Goal: Task Accomplishment & Management: Manage account settings

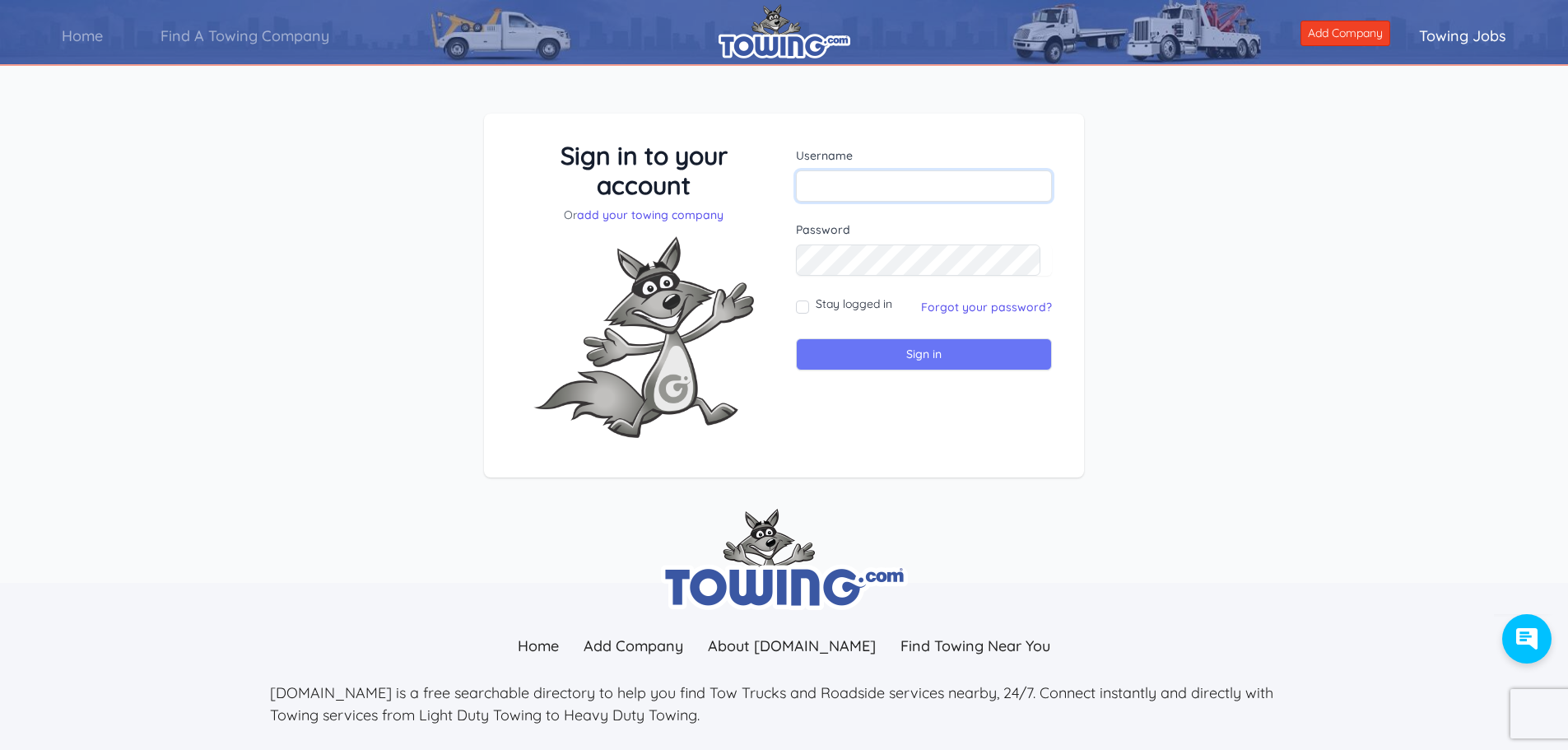
type input "[PERSON_NAME][EMAIL_ADDRESS][DOMAIN_NAME]"
click at [885, 357] on input "Sign in" at bounding box center [924, 354] width 256 height 32
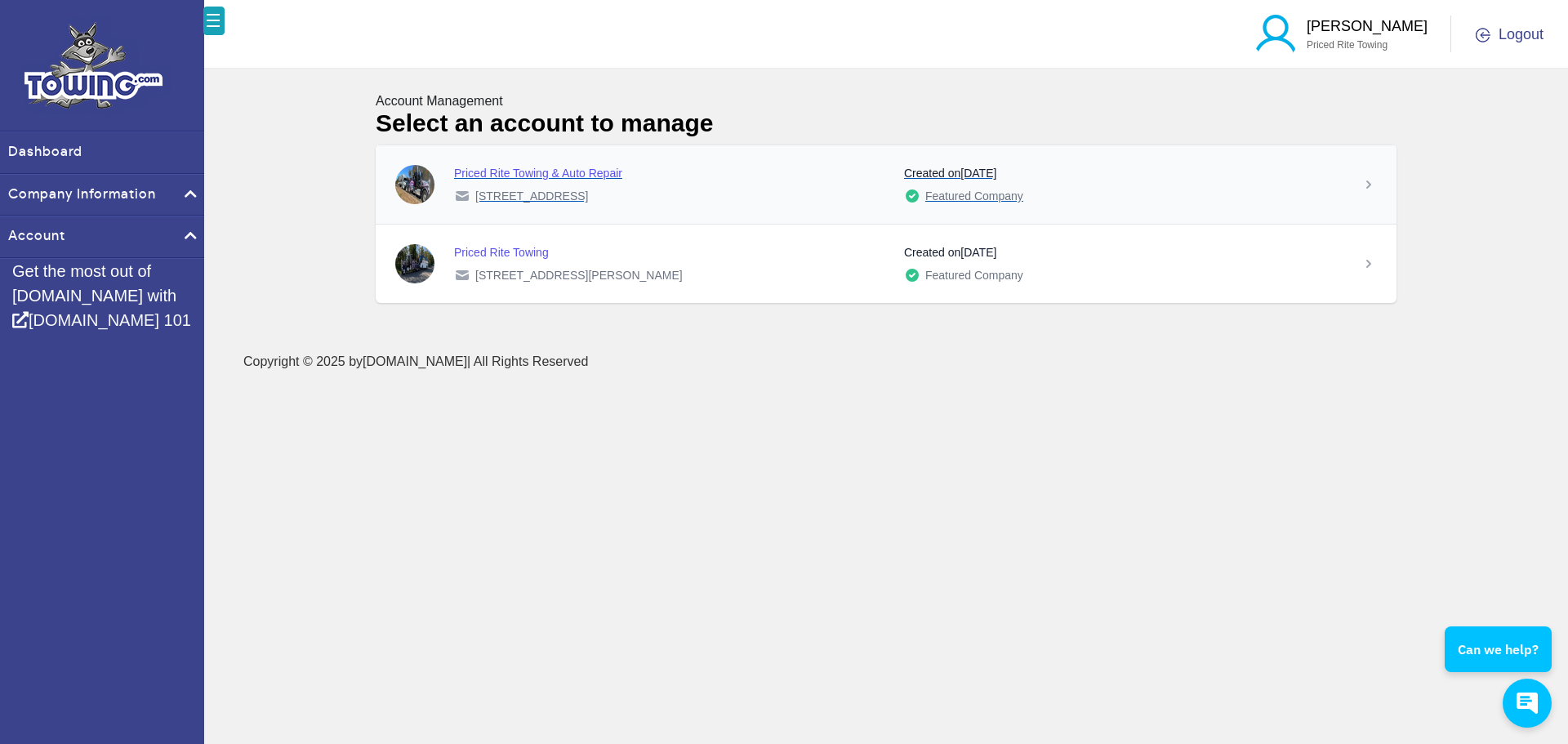
click at [1359, 180] on div "Priced Rite Towing & Auto Repair 24 Germania Station Road Toms River, NJ 08755 …" at bounding box center [897, 184] width 926 height 39
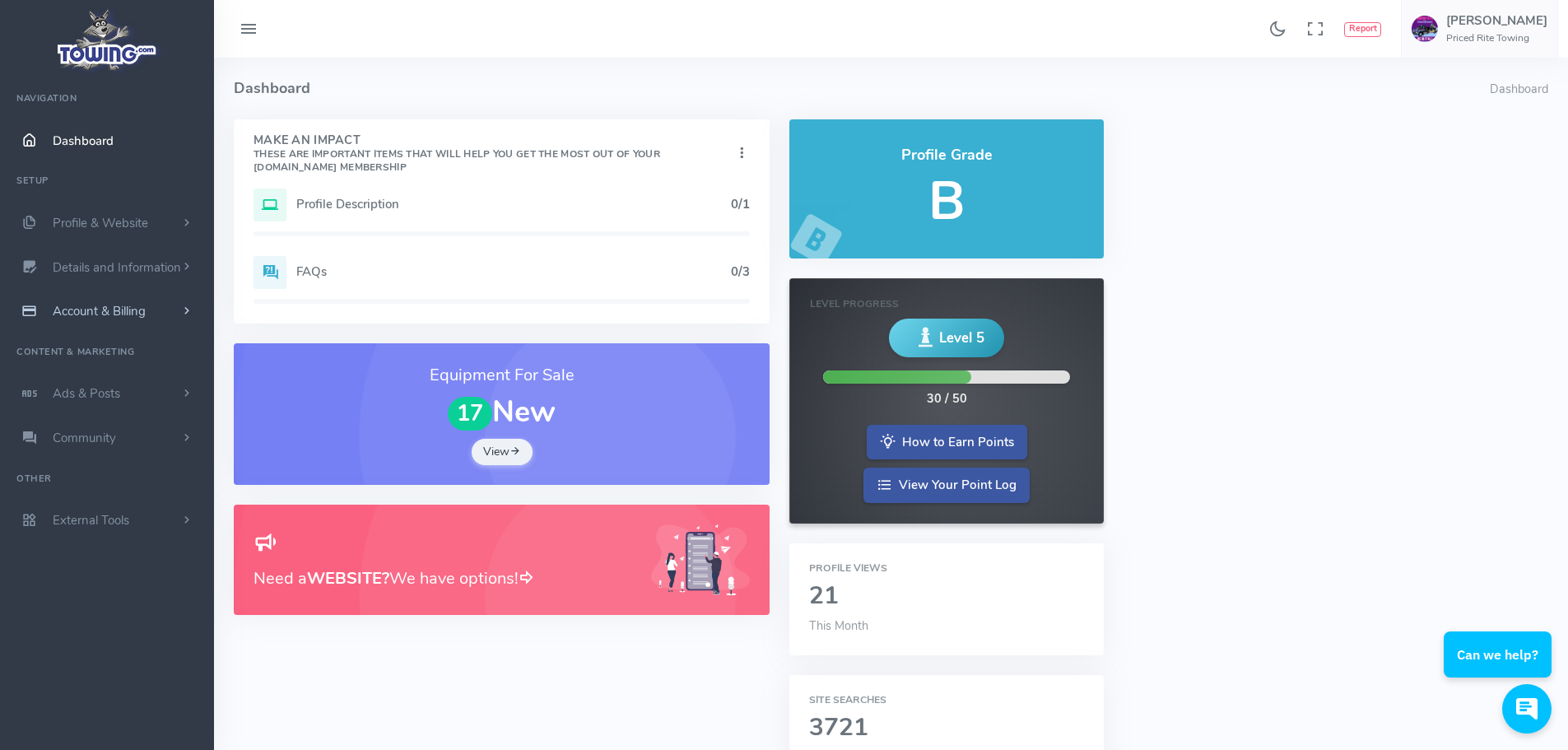
click at [175, 307] on link "Account & Billing" at bounding box center [106, 311] width 214 height 44
click at [126, 376] on link "Payment Receipts" at bounding box center [128, 376] width 173 height 33
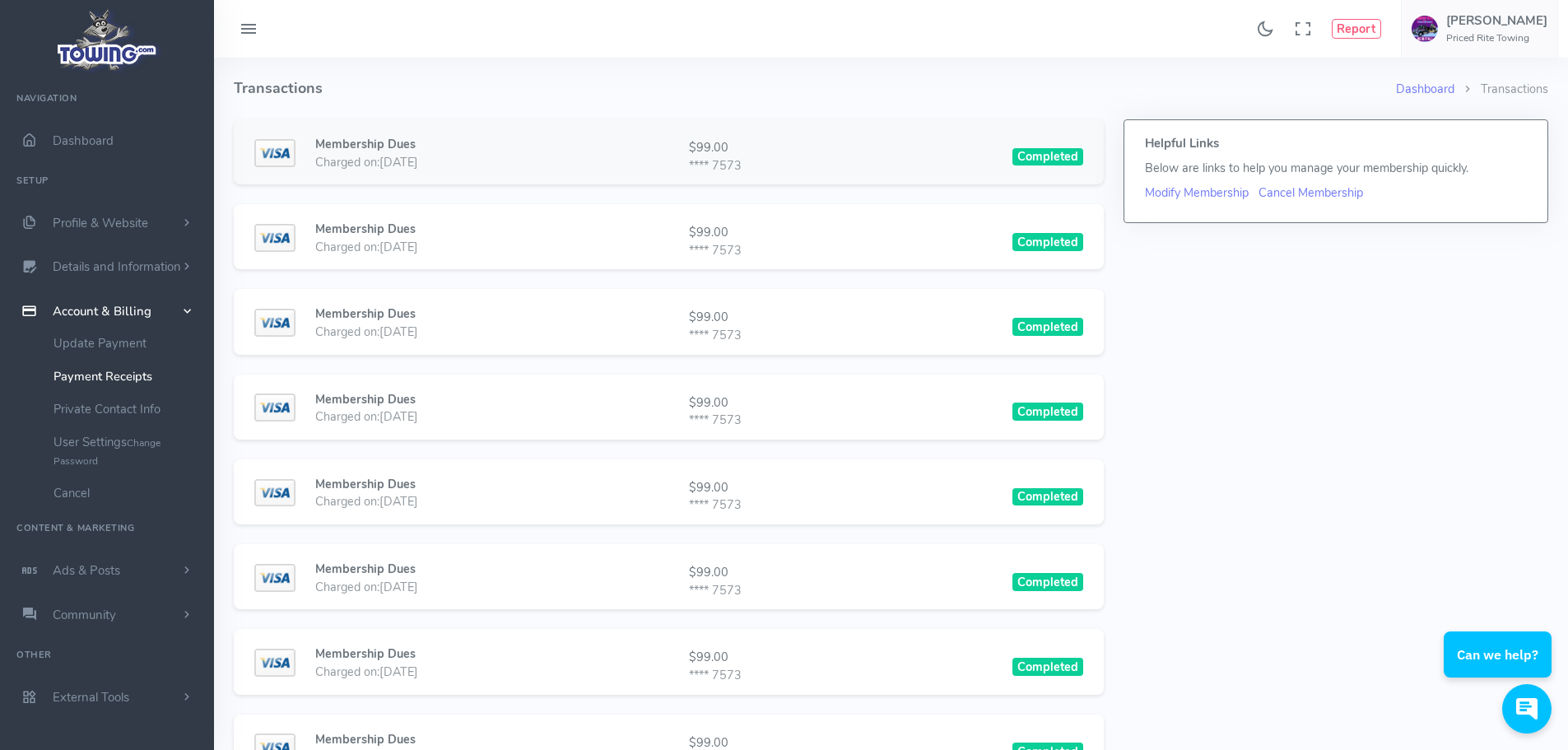
click at [893, 165] on div "Membership Dues Charged on: 09/12/2025 $99.00 **** 7573 Completed" at bounding box center [668, 157] width 829 height 42
click at [96, 141] on span "Dashboard" at bounding box center [83, 140] width 61 height 16
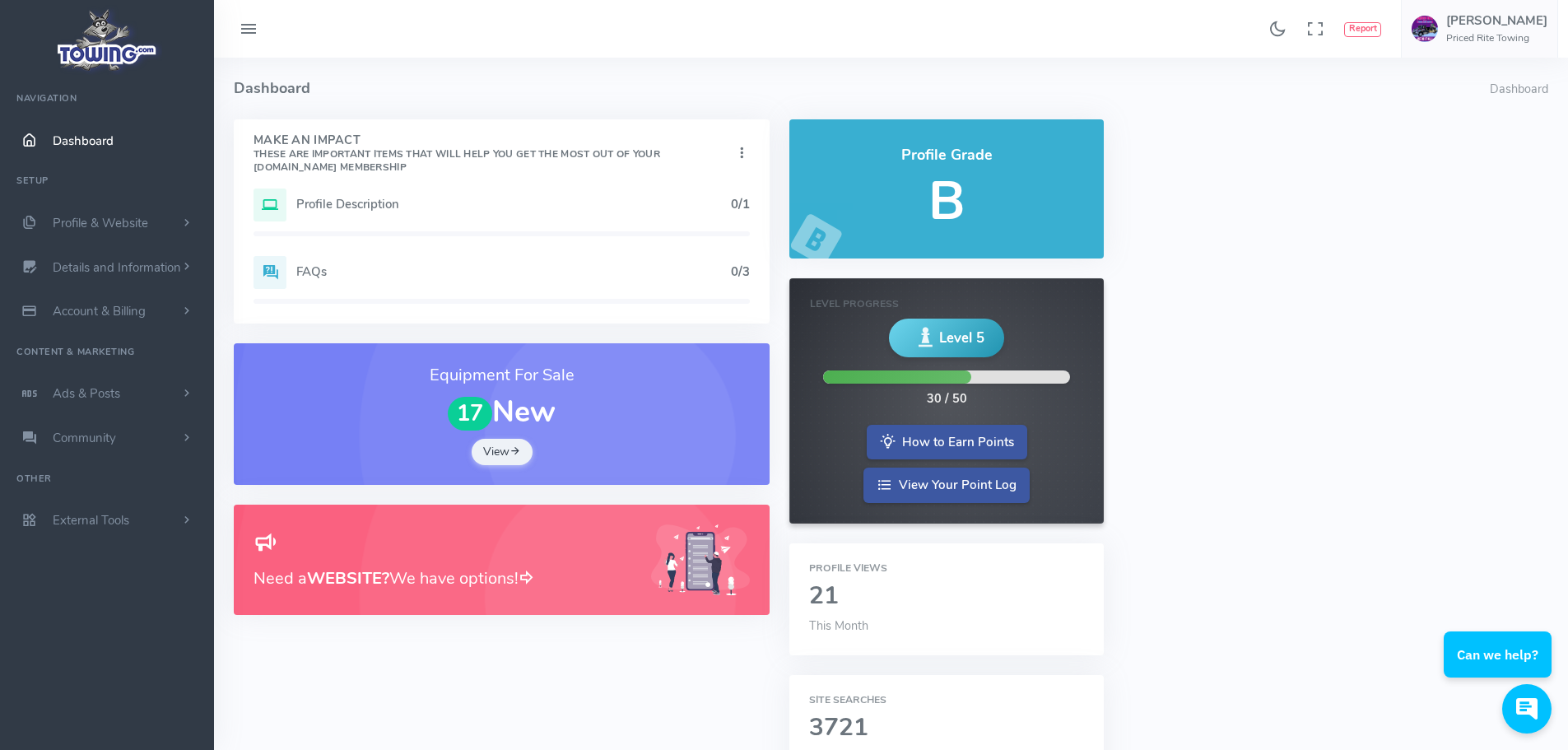
click at [84, 50] on img at bounding box center [107, 39] width 111 height 70
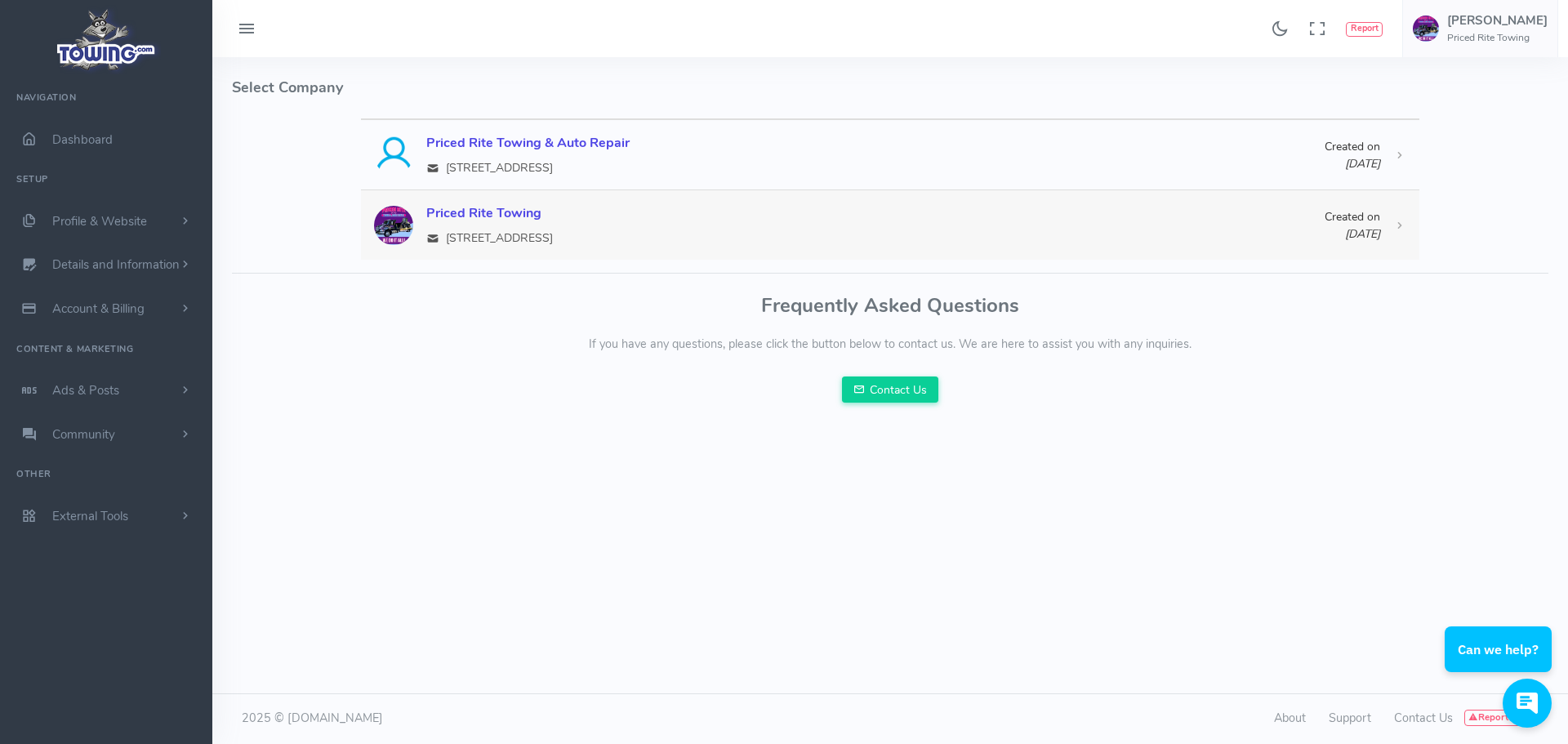
click at [1083, 245] on div "961 North Main Street, NJ 08050" at bounding box center [875, 238] width 898 height 17
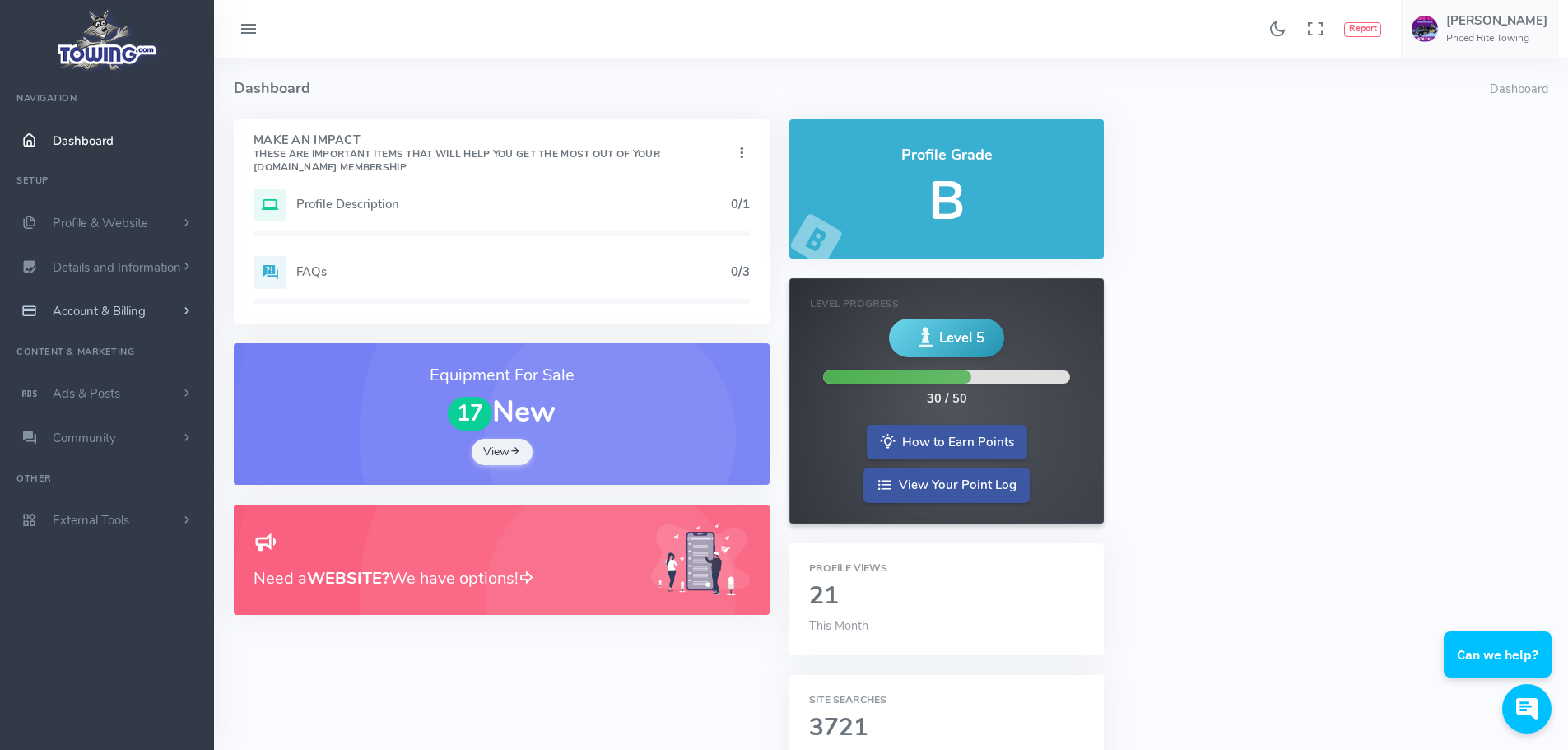
click at [108, 308] on span "Account & Billing" at bounding box center [99, 311] width 93 height 16
click at [111, 374] on link "Payment Receipts" at bounding box center [128, 376] width 173 height 33
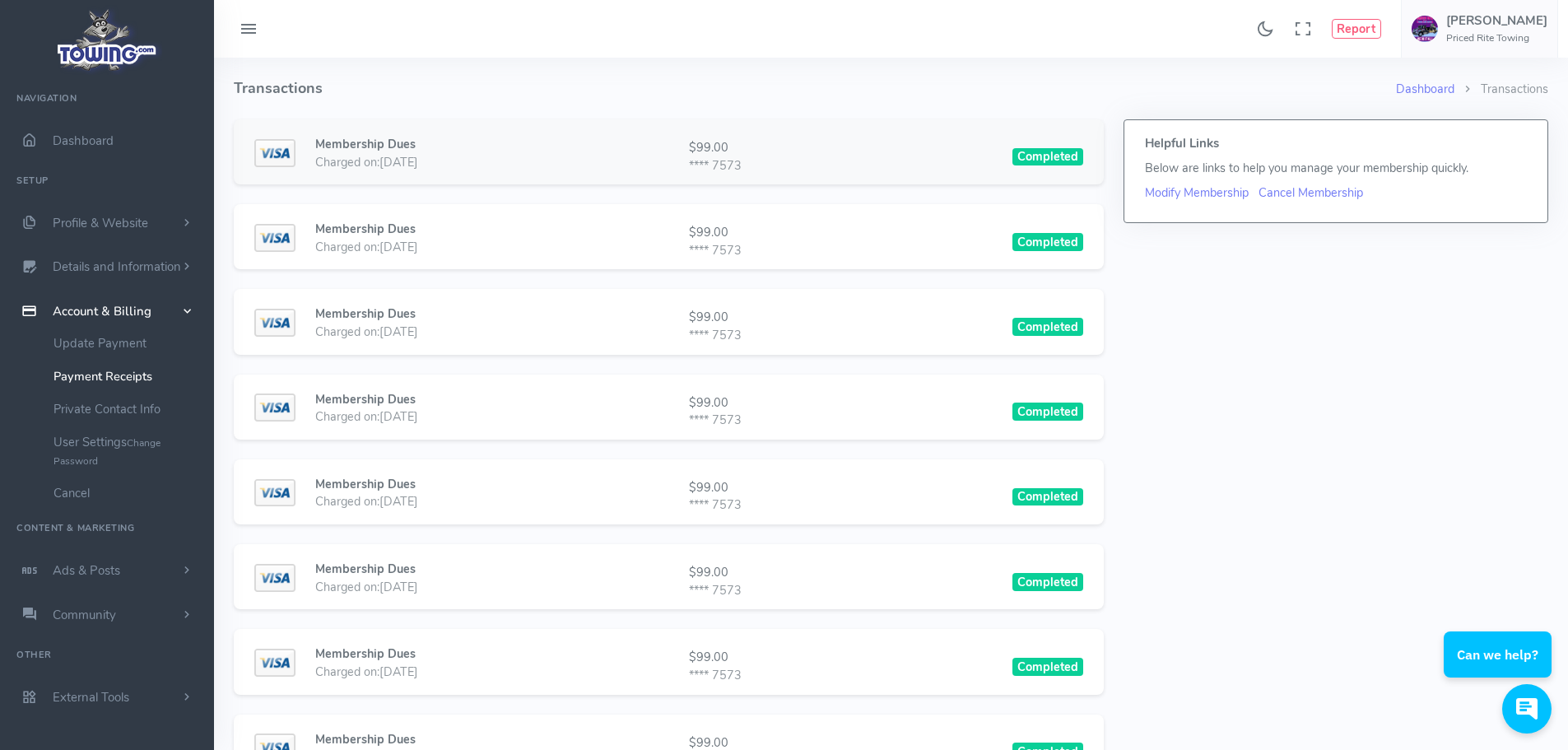
click at [854, 145] on div "Membership Dues Charged on: [DATE] $99.00 **** 7573 Completed" at bounding box center [668, 157] width 829 height 42
